Goal: Transaction & Acquisition: Subscribe to service/newsletter

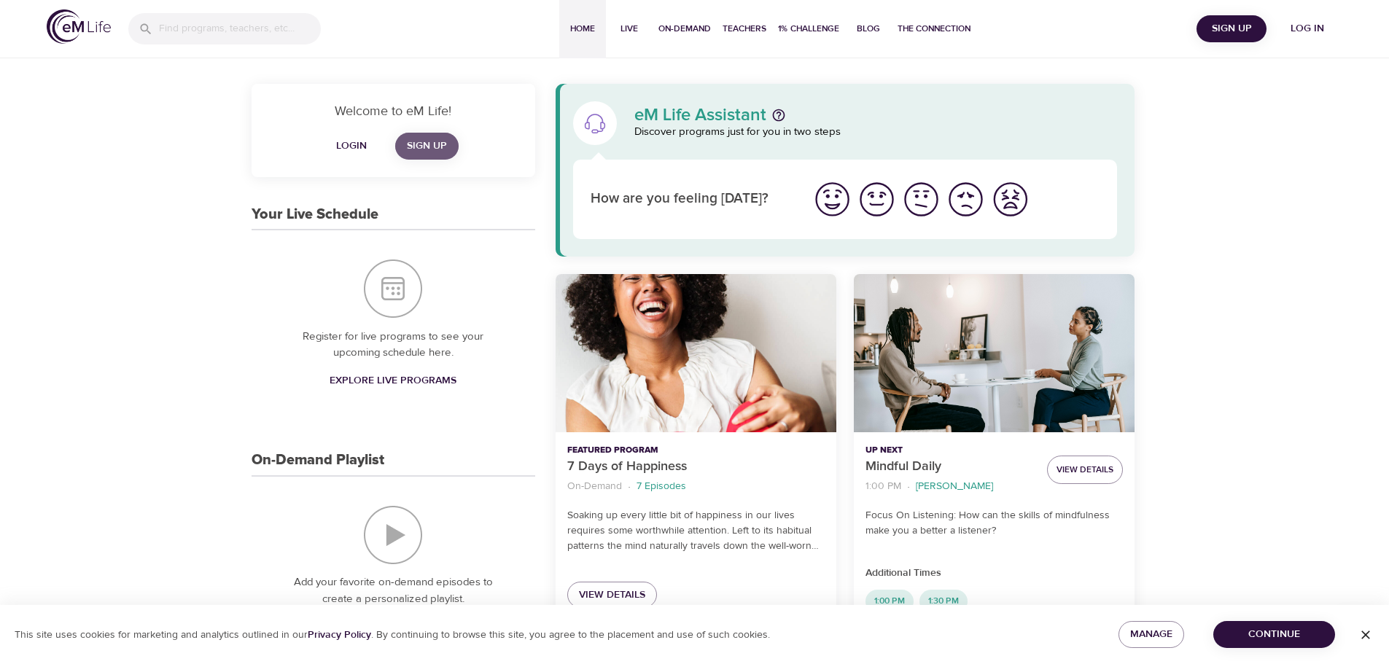
click at [425, 149] on span "Sign Up" at bounding box center [427, 146] width 40 height 18
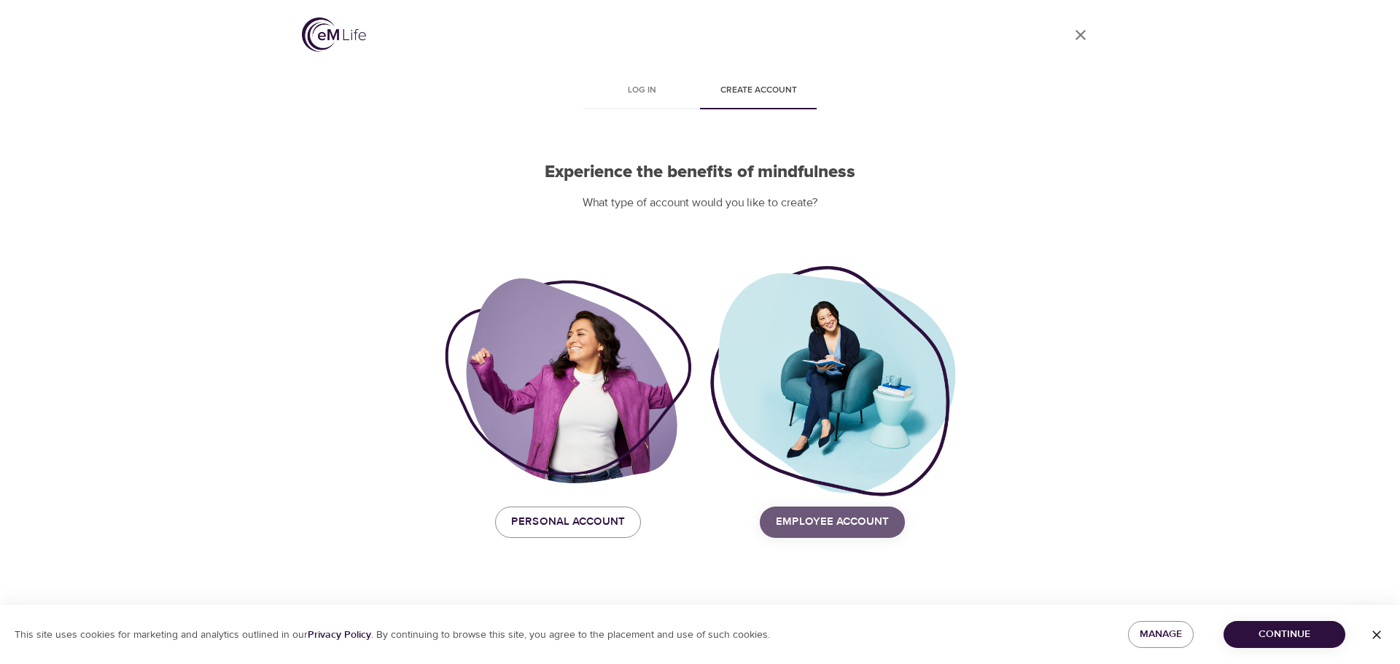
click at [878, 528] on span "Employee Account" at bounding box center [832, 521] width 113 height 19
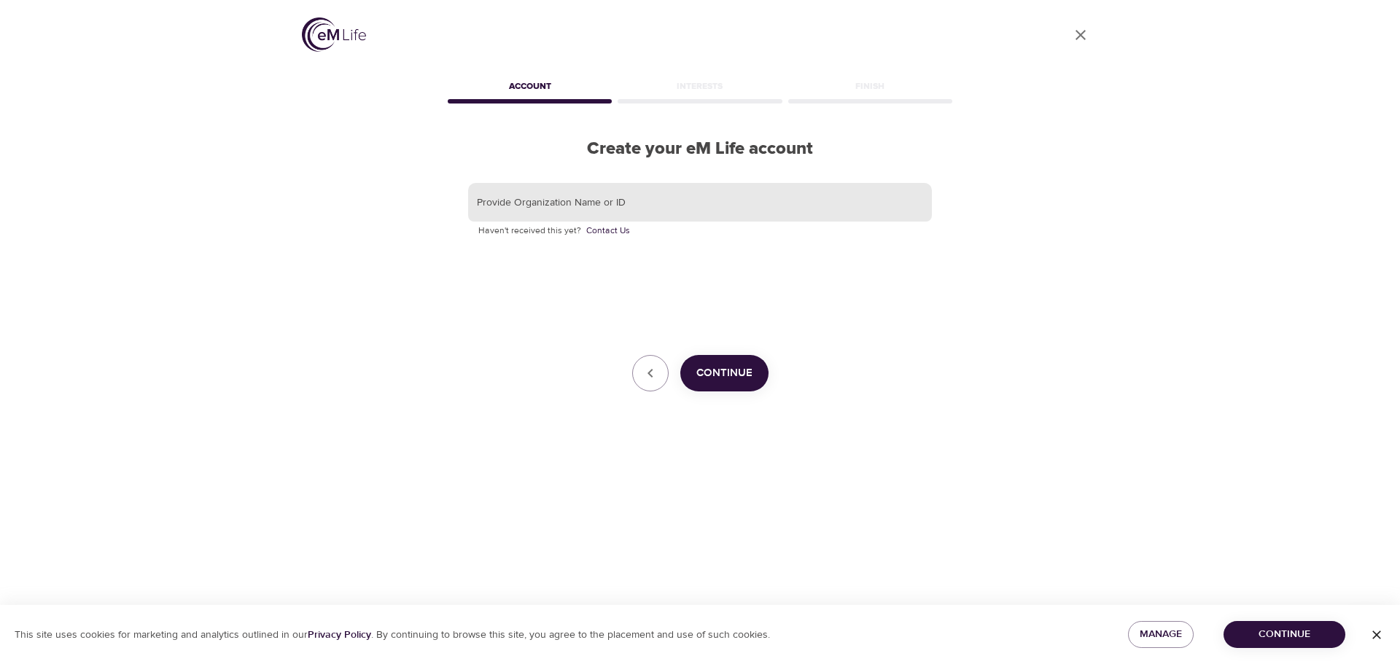
click at [569, 211] on input "text" at bounding box center [700, 202] width 464 height 39
type input "City of [GEOGRAPHIC_DATA][PERSON_NAME]"
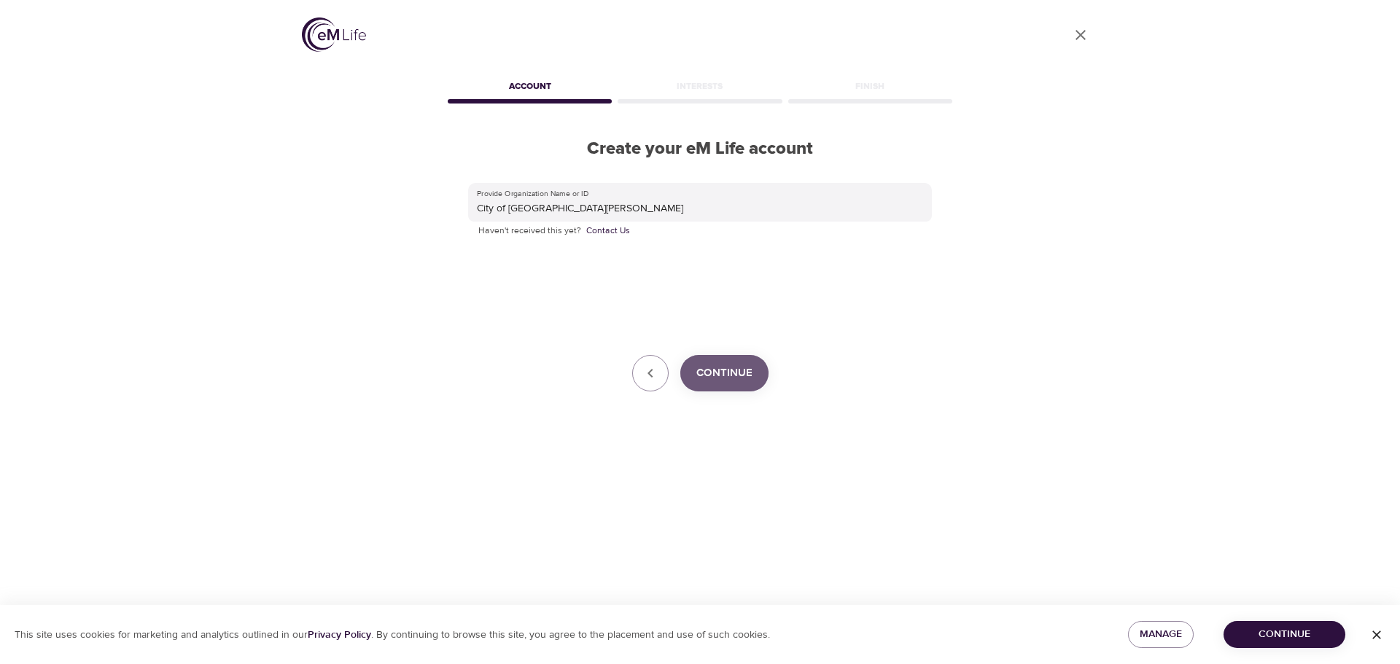
click at [701, 366] on span "Continue" at bounding box center [724, 373] width 56 height 19
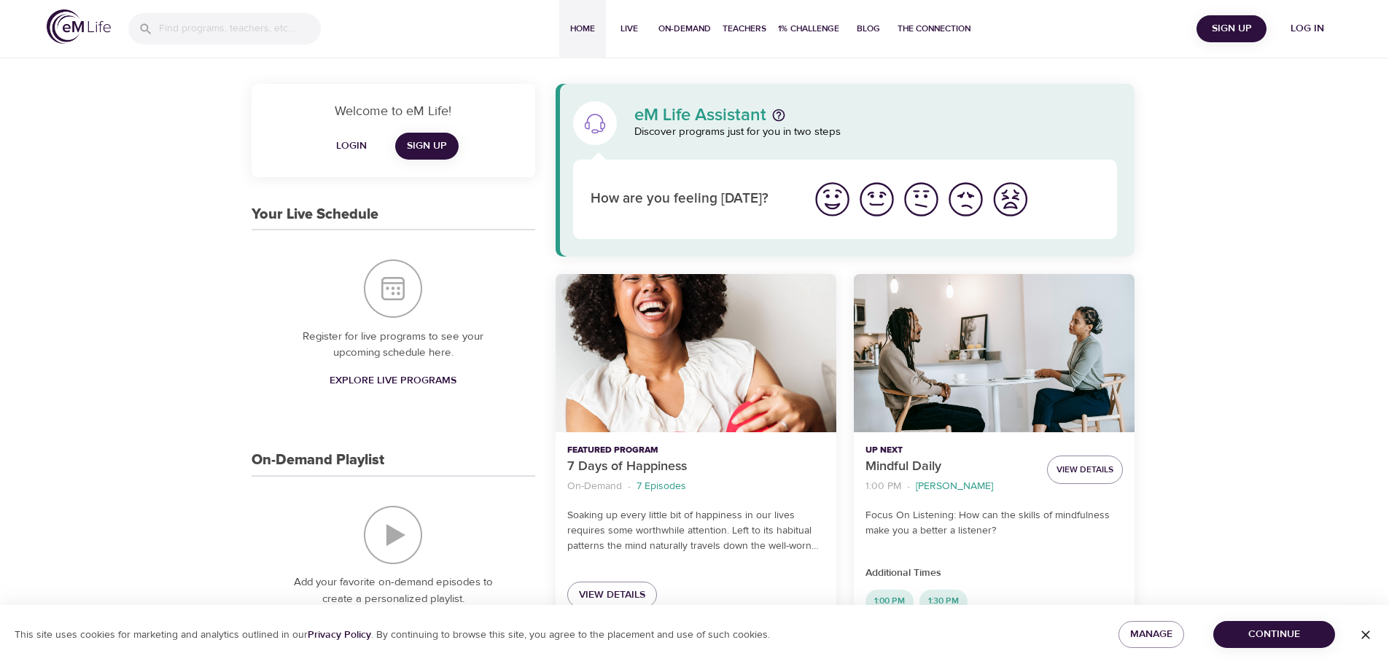
click at [415, 140] on span "Sign Up" at bounding box center [427, 146] width 40 height 18
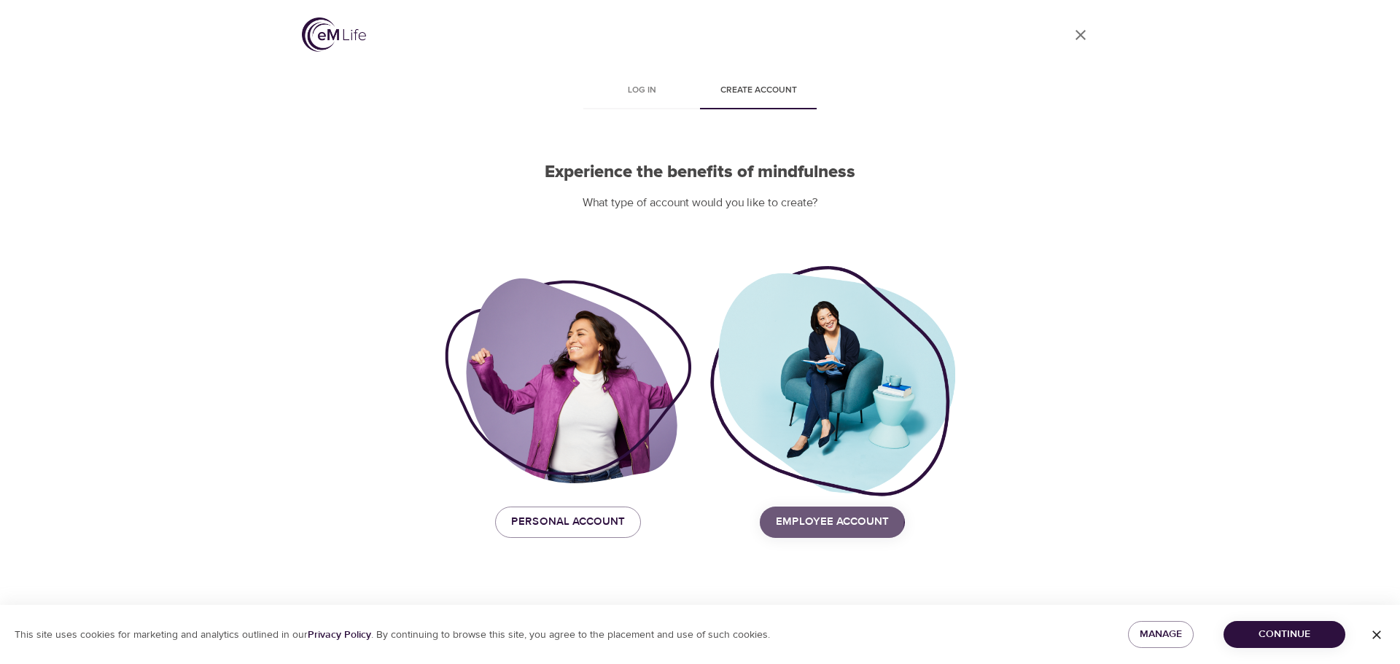
click at [797, 518] on span "Employee Account" at bounding box center [832, 521] width 113 height 19
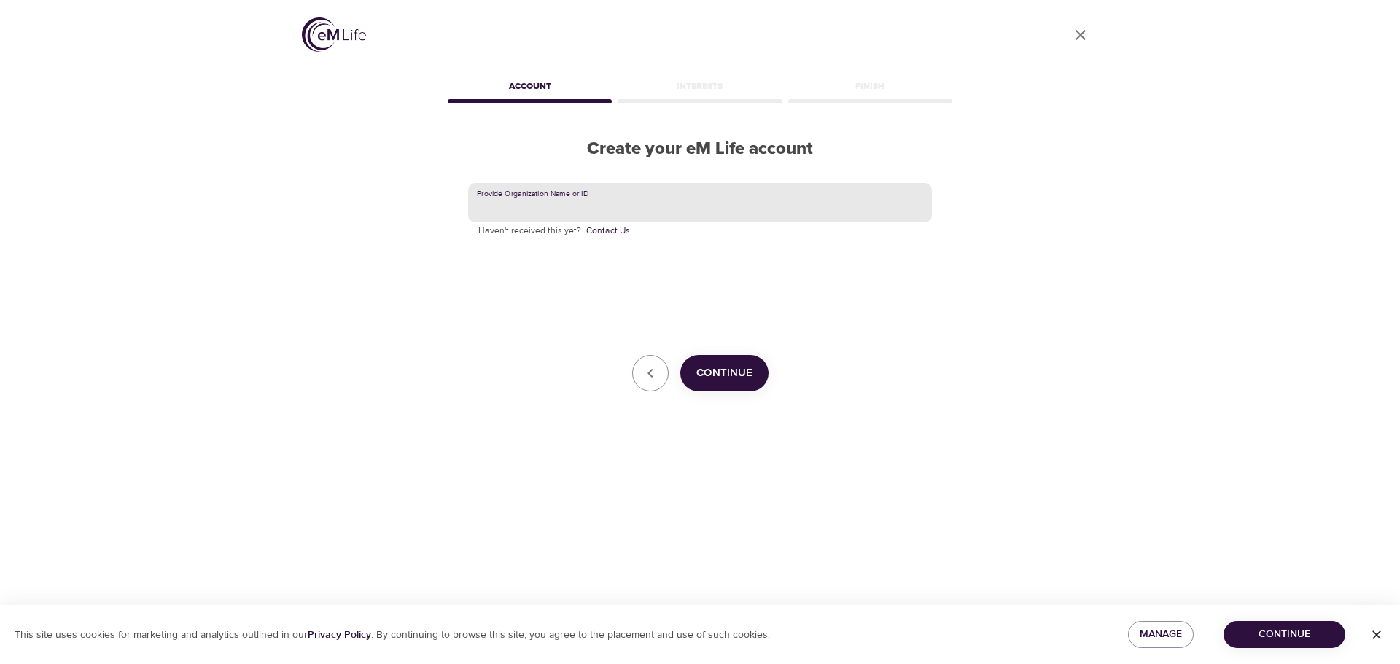
click at [678, 198] on input "text" at bounding box center [700, 202] width 464 height 39
type input "fortcollins"
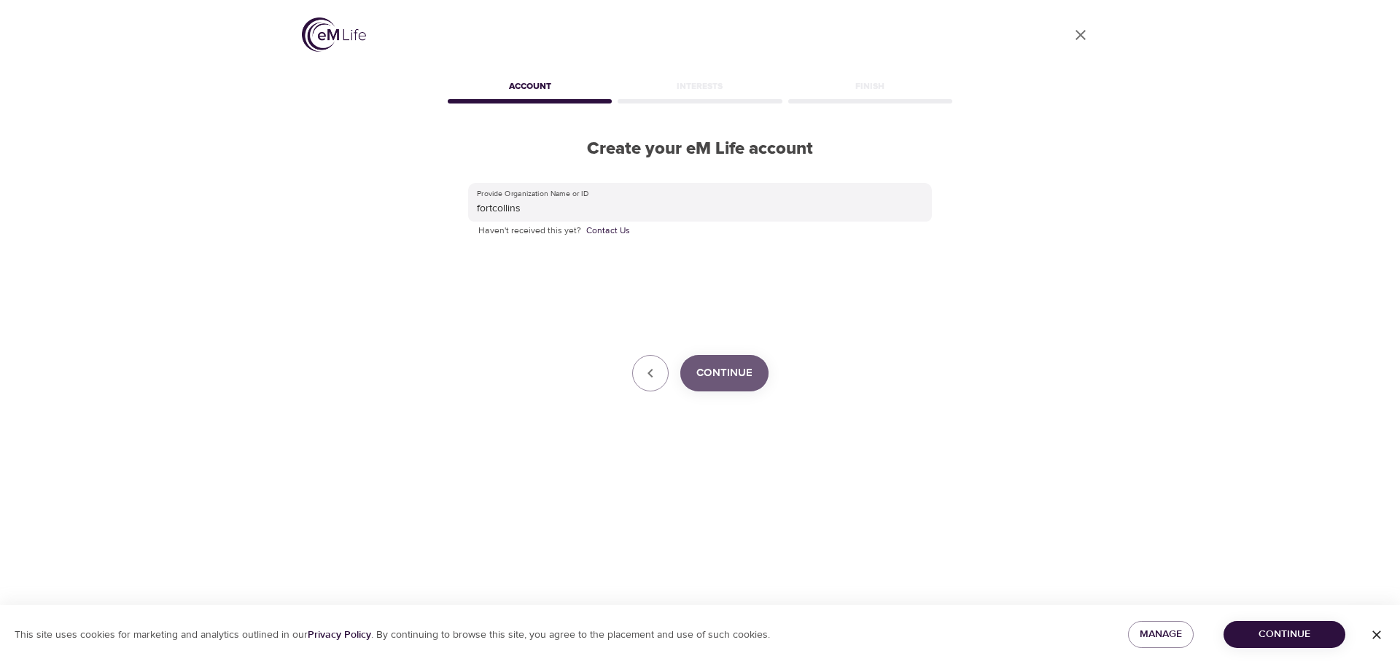
click at [709, 375] on span "Continue" at bounding box center [724, 373] width 56 height 19
